Goal: Information Seeking & Learning: Check status

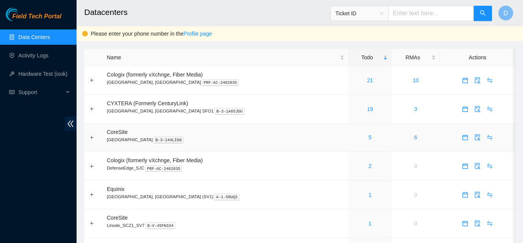
click at [353, 136] on div "5" at bounding box center [370, 137] width 35 height 8
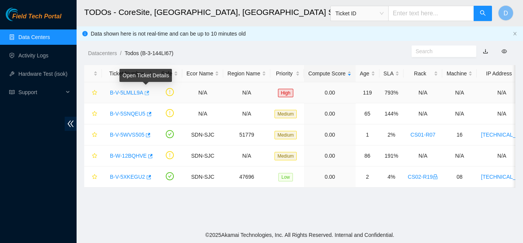
click at [145, 91] on icon "button" at bounding box center [147, 93] width 5 height 4
click at [424, 11] on input "text" at bounding box center [431, 13] width 86 height 15
paste input "B-W-ZONHU7"
type input "B-W-ZONHU7"
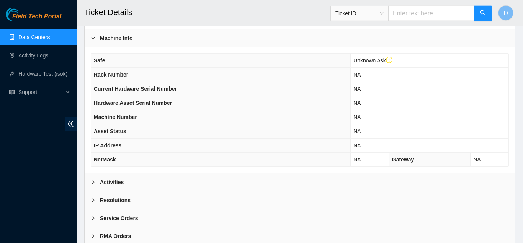
scroll to position [249, 0]
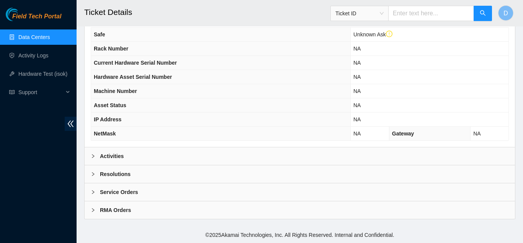
click at [212, 156] on div "Activities" at bounding box center [300, 156] width 430 height 18
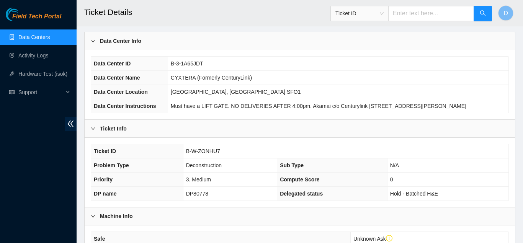
scroll to position [0, 0]
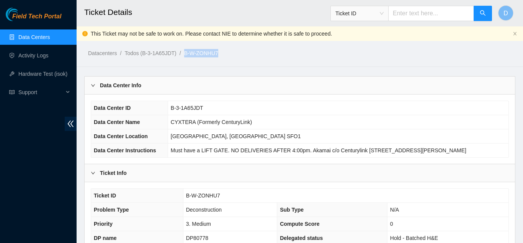
drag, startPoint x: 220, startPoint y: 52, endPoint x: 183, endPoint y: 52, distance: 36.8
click at [183, 52] on ol "Datacenters / Todos (B-3-1A65JDT) / B-W-ZONHU7 /" at bounding box center [249, 53] width 323 height 8
copy link "B-W-ZONHU7"
click at [224, 13] on h2 "Ticket Details" at bounding box center [261, 12] width 355 height 24
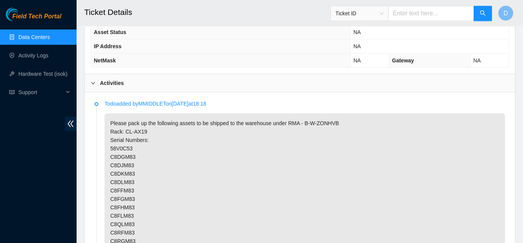
scroll to position [339, 0]
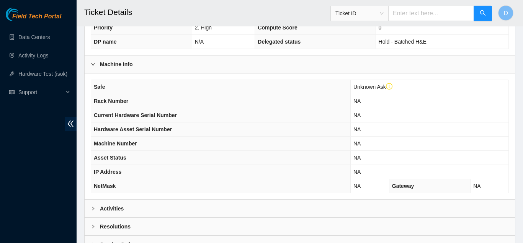
scroll to position [249, 0]
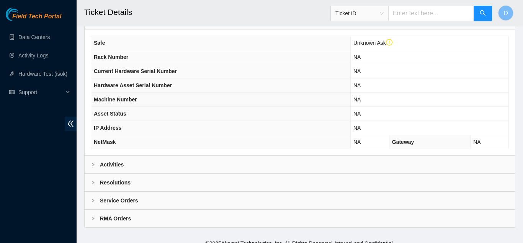
click at [251, 156] on div "Activities" at bounding box center [300, 165] width 430 height 18
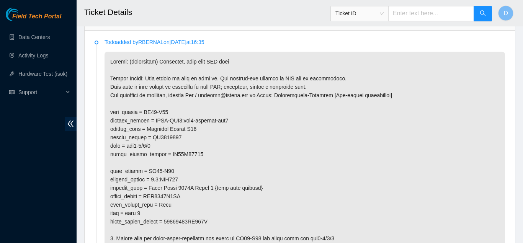
scroll to position [391, 0]
click at [271, 123] on p at bounding box center [304, 184] width 400 height 264
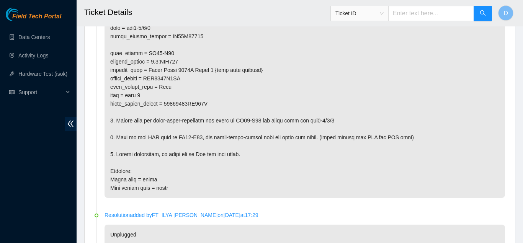
scroll to position [0, 0]
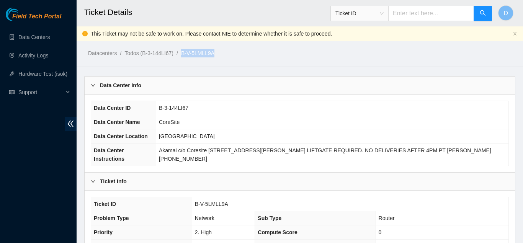
drag, startPoint x: 224, startPoint y: 53, endPoint x: 180, endPoint y: 54, distance: 43.3
click at [180, 54] on ol "Datacenters / Todos (B-3-144LI67) / B-V-5LMLL9A /" at bounding box center [249, 53] width 323 height 8
copy link "B-V-5LMLL9A"
click at [284, 47] on div "Datacenters / Todos (B-3-144LI67) / B-V-5LMLL9A /" at bounding box center [244, 36] width 335 height 43
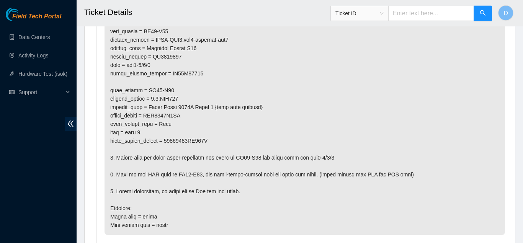
scroll to position [472, 0]
click at [259, 44] on p at bounding box center [304, 103] width 400 height 264
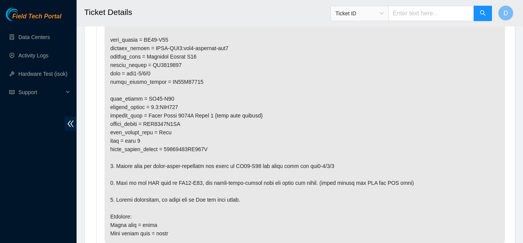
scroll to position [465, 0]
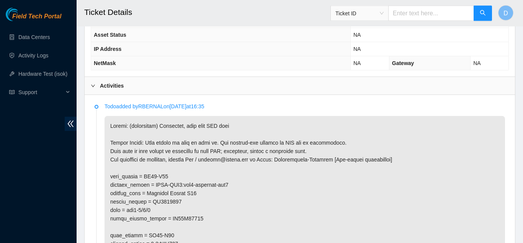
scroll to position [0, 0]
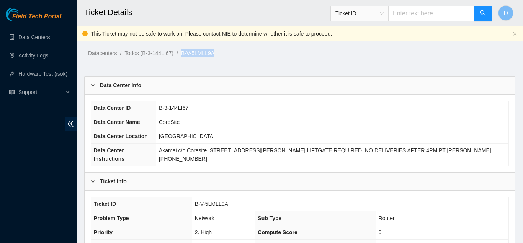
drag, startPoint x: 219, startPoint y: 55, endPoint x: 180, endPoint y: 55, distance: 39.0
click at [180, 55] on ol "Datacenters / Todos (B-3-144LI67) / B-V-5LMLL9A /" at bounding box center [249, 53] width 323 height 8
copy ol "B-V-5LMLL9A"
click at [226, 54] on ol "Datacenters / Todos (B-3-144LI67) / B-V-5LMLL9A /" at bounding box center [249, 53] width 323 height 8
drag, startPoint x: 226, startPoint y: 54, endPoint x: 177, endPoint y: 59, distance: 49.2
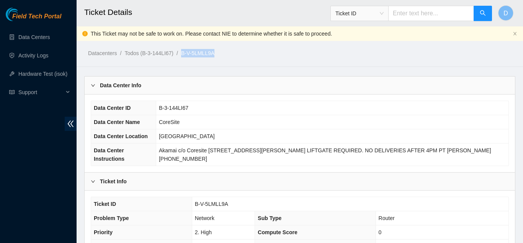
copy ol "B-V-5LMLL9A"
click at [222, 83] on div "Data Center Info" at bounding box center [300, 86] width 430 height 18
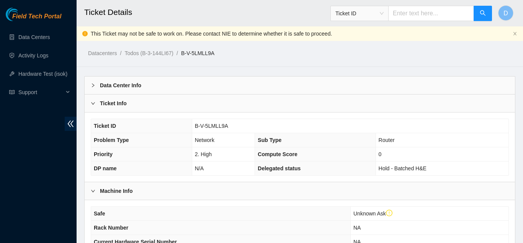
click at [225, 91] on div "Data Center Info" at bounding box center [300, 86] width 430 height 18
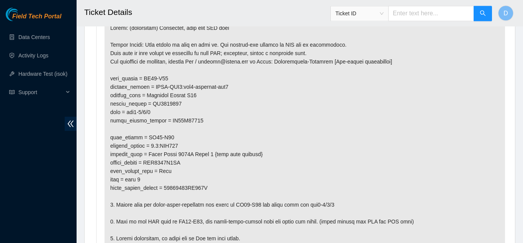
scroll to position [441, 0]
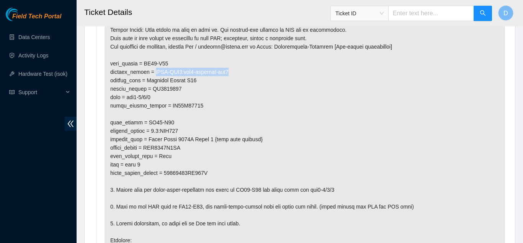
drag, startPoint x: 231, startPoint y: 62, endPoint x: 158, endPoint y: 64, distance: 73.5
click at [158, 64] on p at bounding box center [304, 135] width 400 height 264
copy p "DWDM-SJC7:grv2-coresite-sjc7"
drag, startPoint x: 153, startPoint y: 89, endPoint x: 128, endPoint y: 91, distance: 25.7
click at [128, 91] on p at bounding box center [304, 135] width 400 height 264
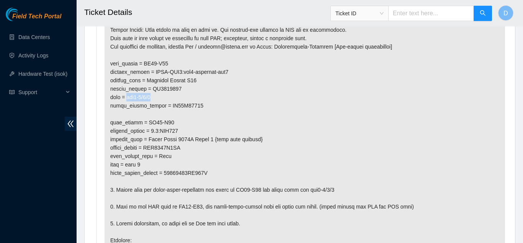
copy p "grv2-1/2/3"
drag, startPoint x: 186, startPoint y: 122, endPoint x: 157, endPoint y: 124, distance: 29.2
click at [157, 124] on p at bounding box center [304, 135] width 400 height 264
copy p "0.1:AGG100"
drag, startPoint x: 147, startPoint y: 160, endPoint x: 126, endPoint y: 158, distance: 20.4
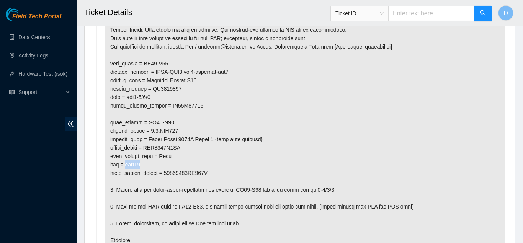
click at [126, 158] on p at bounding box center [304, 135] width 400 height 264
copy p "port 3"
click at [219, 161] on p at bounding box center [304, 135] width 400 height 264
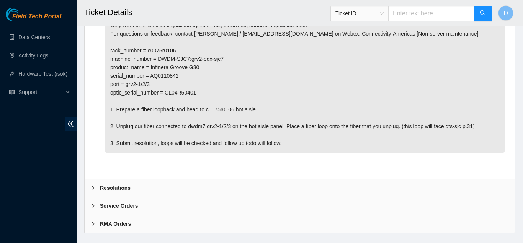
scroll to position [1259, 0]
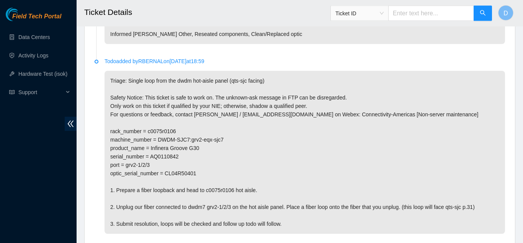
click at [254, 146] on p "Triage: Single loop from the dwdm hot-aisle panel (qts-sjc facing) Safety Notic…" at bounding box center [304, 152] width 400 height 163
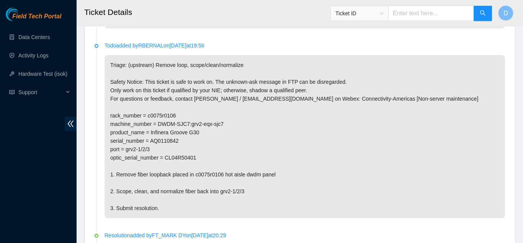
scroll to position [1021, 0]
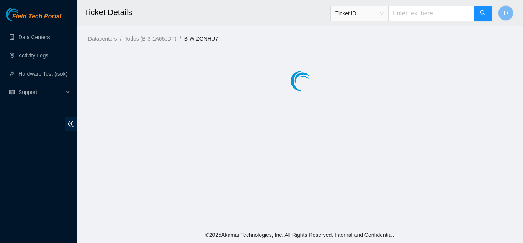
click at [410, 11] on input "text" at bounding box center [431, 13] width 86 height 15
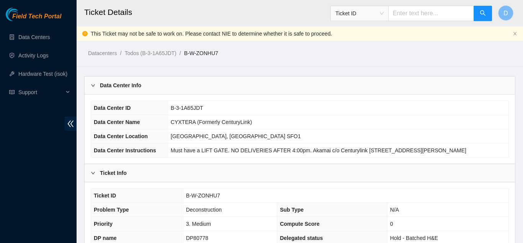
paste input "B-V-5XVXSAI"
type input "B-V-5XVXSAI"
click at [482, 15] on icon "search" at bounding box center [482, 12] width 5 height 5
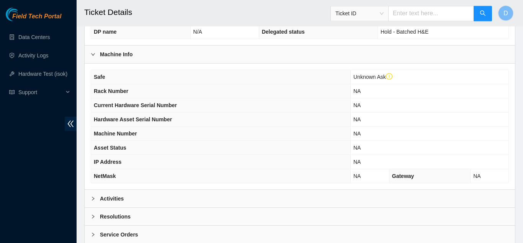
scroll to position [282, 0]
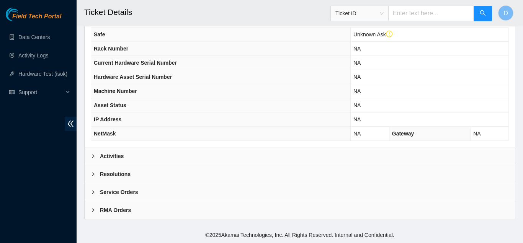
click at [167, 148] on div "Activities" at bounding box center [300, 156] width 430 height 18
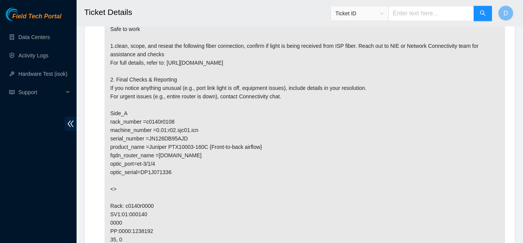
scroll to position [0, 0]
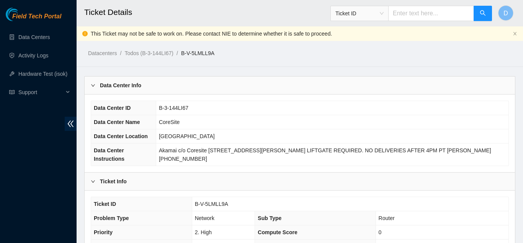
click at [57, 16] on span "Field Tech Portal" at bounding box center [36, 16] width 49 height 7
